Goal: Task Accomplishment & Management: Complete application form

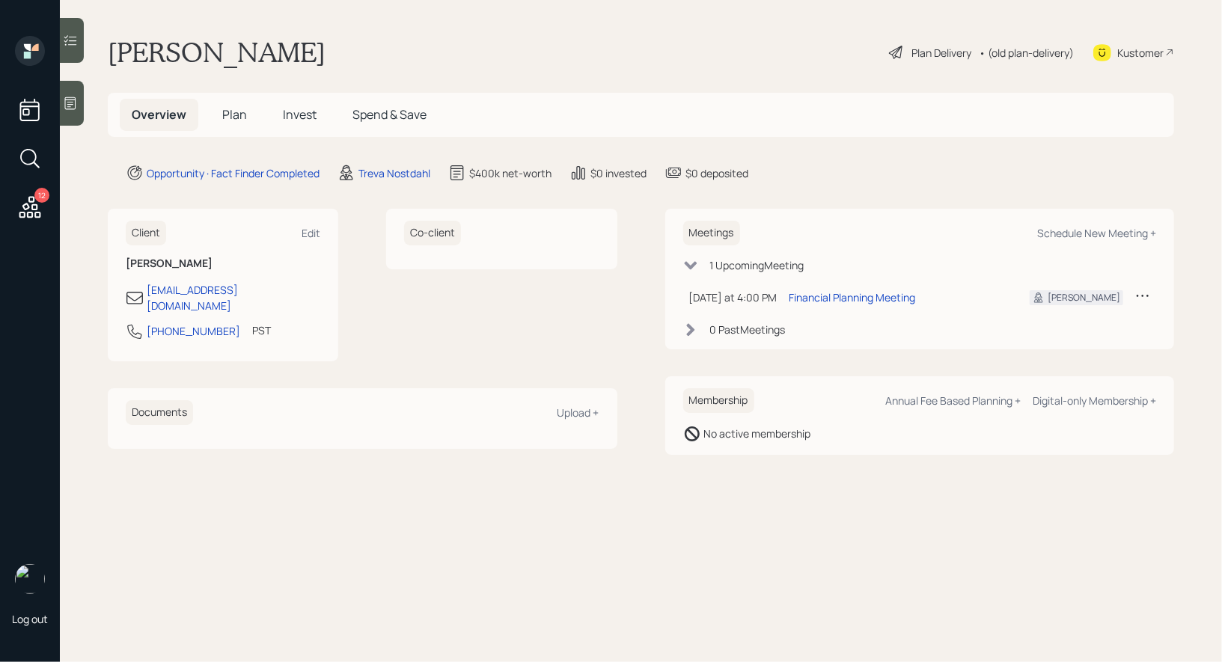
click at [236, 111] on span "Plan" at bounding box center [234, 114] width 25 height 16
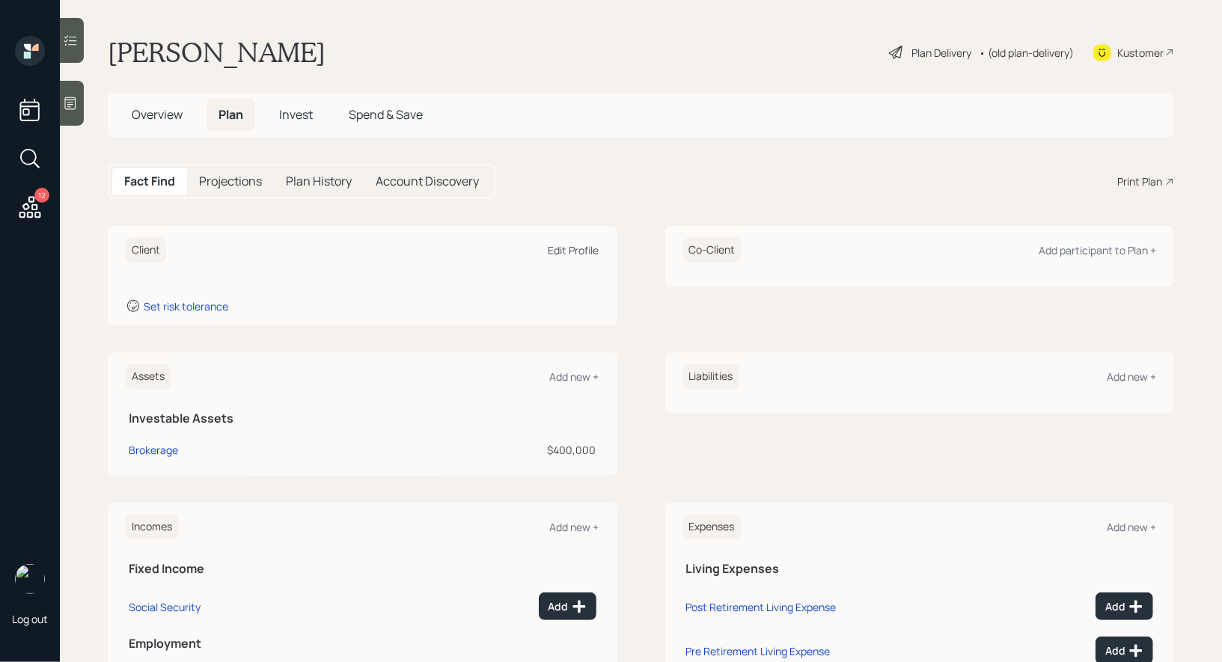
click at [563, 247] on div "Edit Profile" at bounding box center [574, 250] width 51 height 14
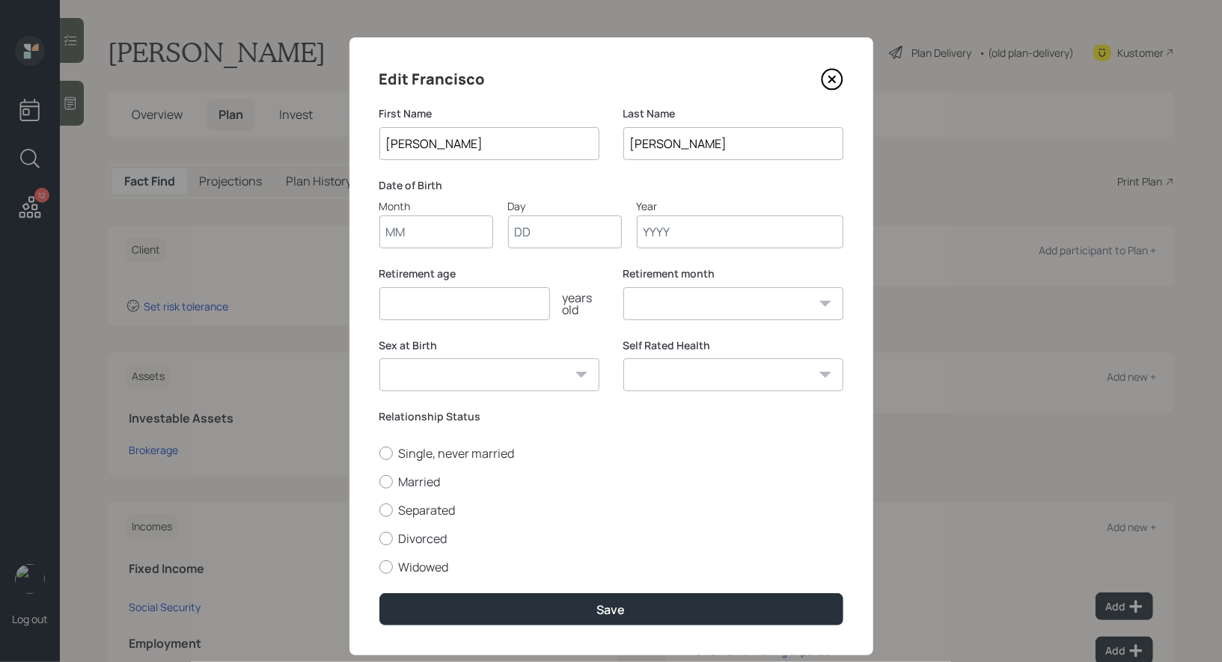
click at [421, 224] on input "Month" at bounding box center [436, 232] width 114 height 33
type input "01"
type input "1965"
select select "1"
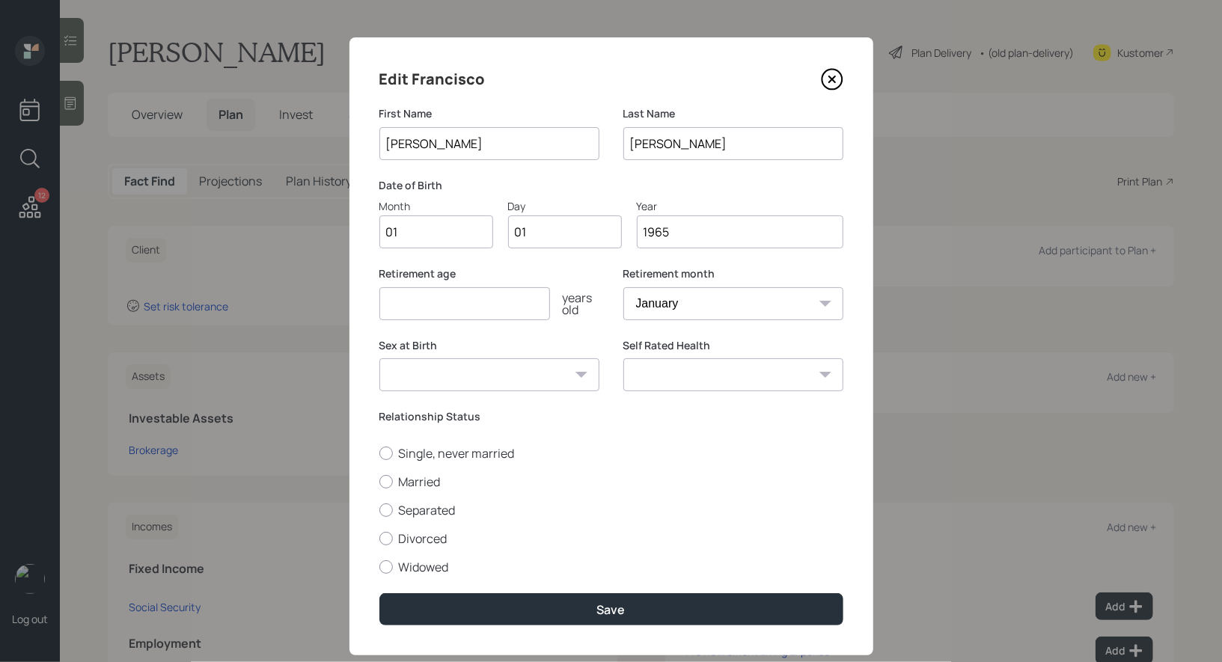
type input "1965"
click at [393, 316] on input "number" at bounding box center [464, 303] width 171 height 33
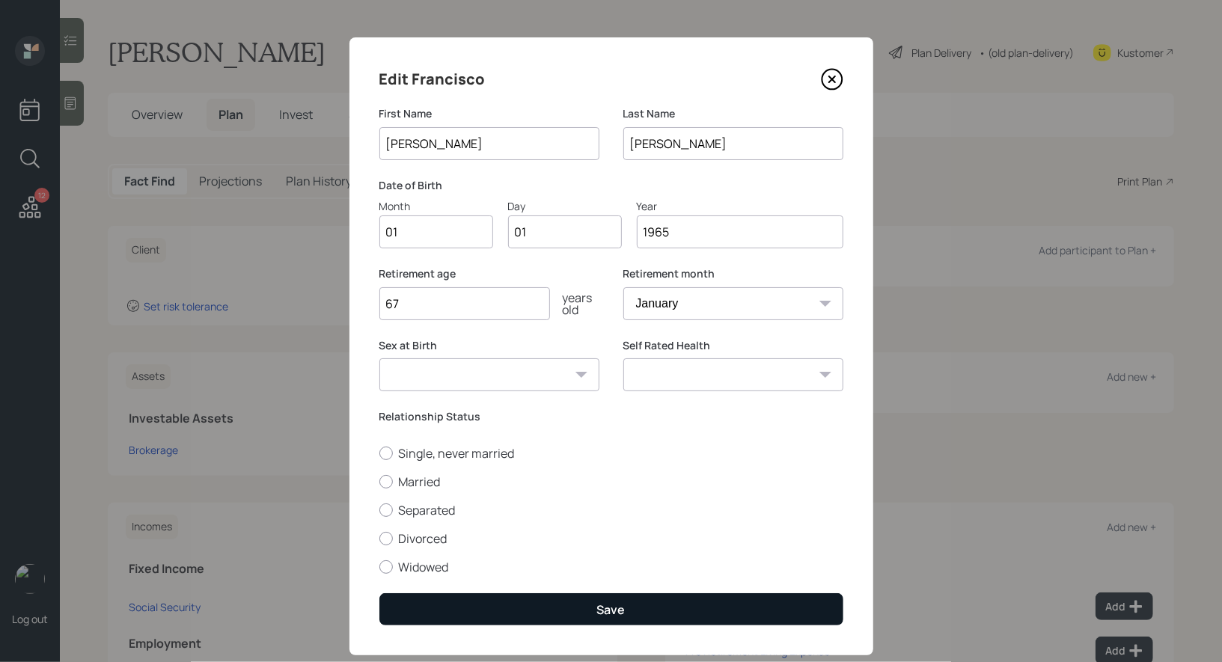
type input "67"
click at [498, 609] on button "Save" at bounding box center [611, 609] width 464 height 32
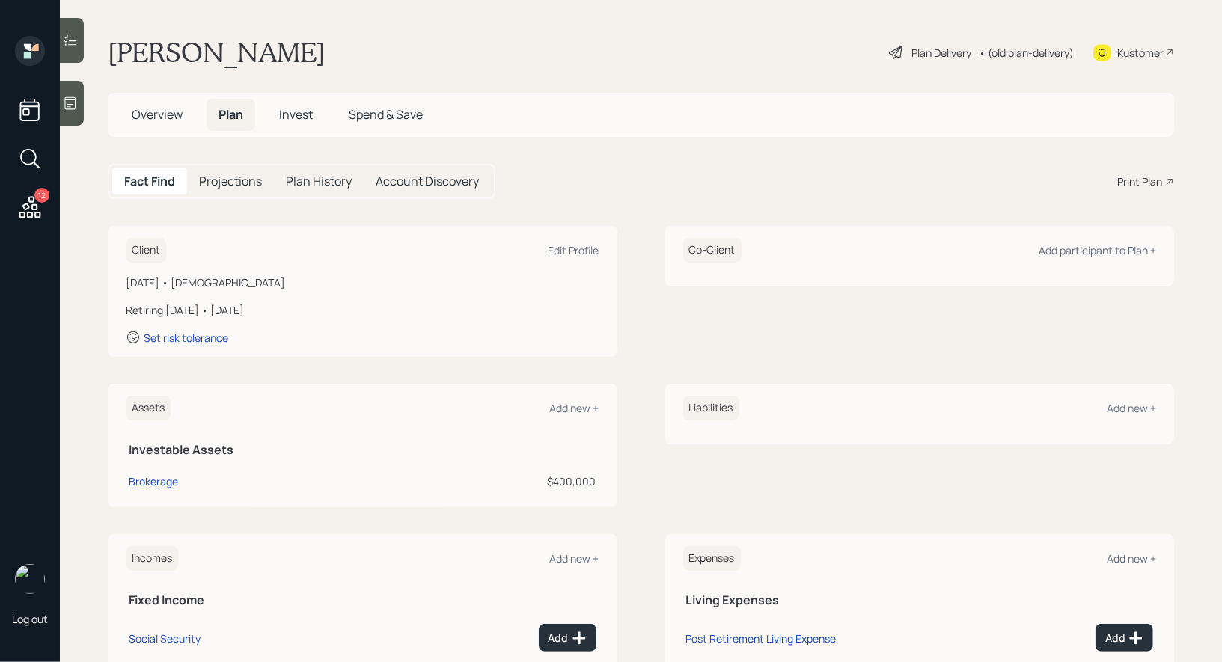
click at [896, 50] on icon at bounding box center [896, 52] width 18 height 18
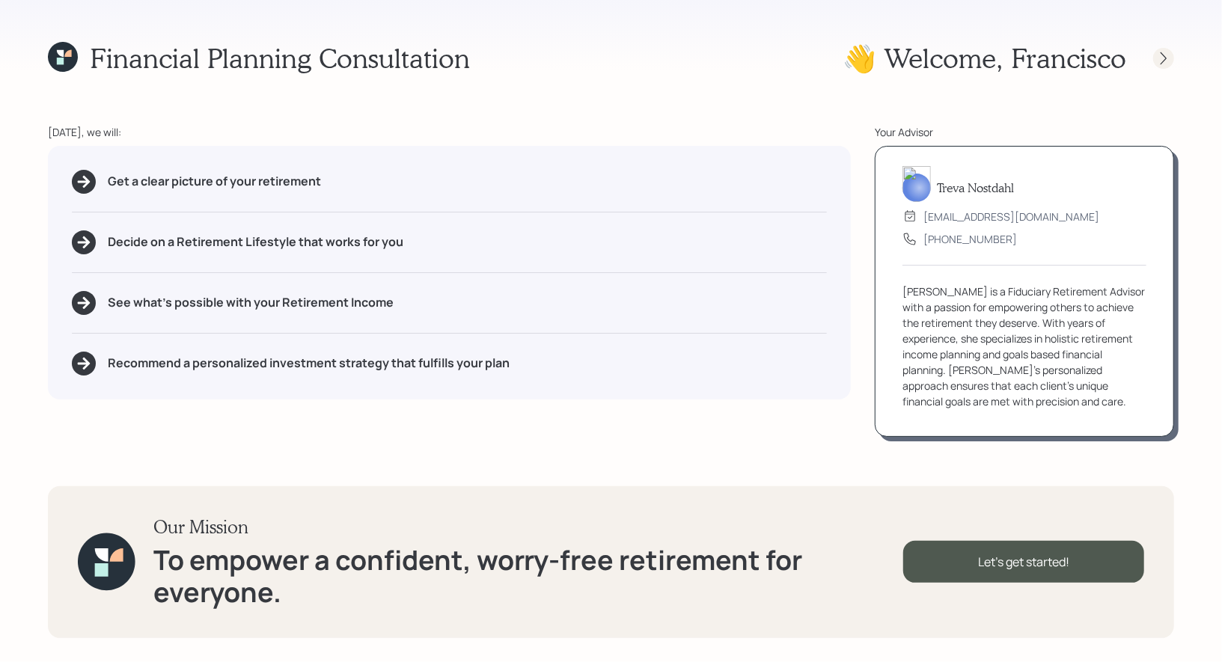
click at [1164, 59] on icon at bounding box center [1163, 58] width 15 height 15
